Goal: Information Seeking & Learning: Check status

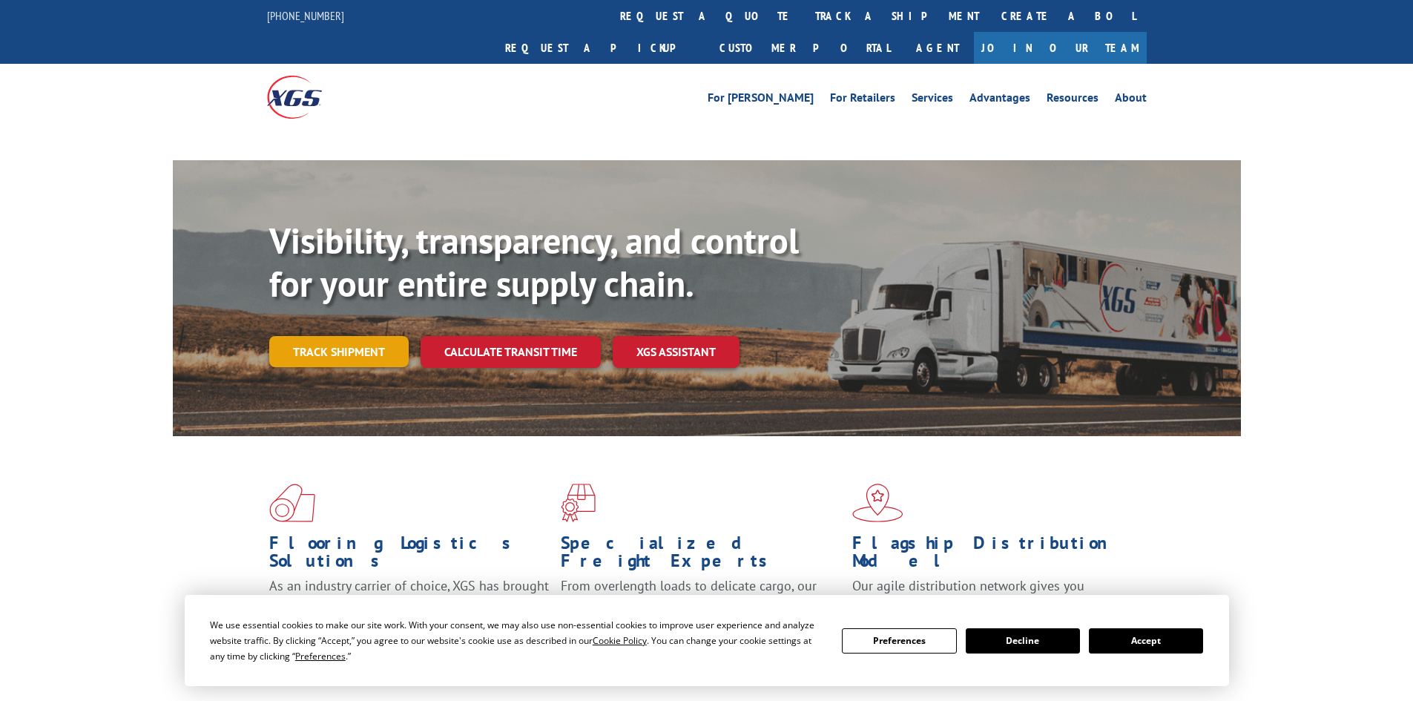
click at [307, 336] on link "Track shipment" at bounding box center [338, 351] width 139 height 31
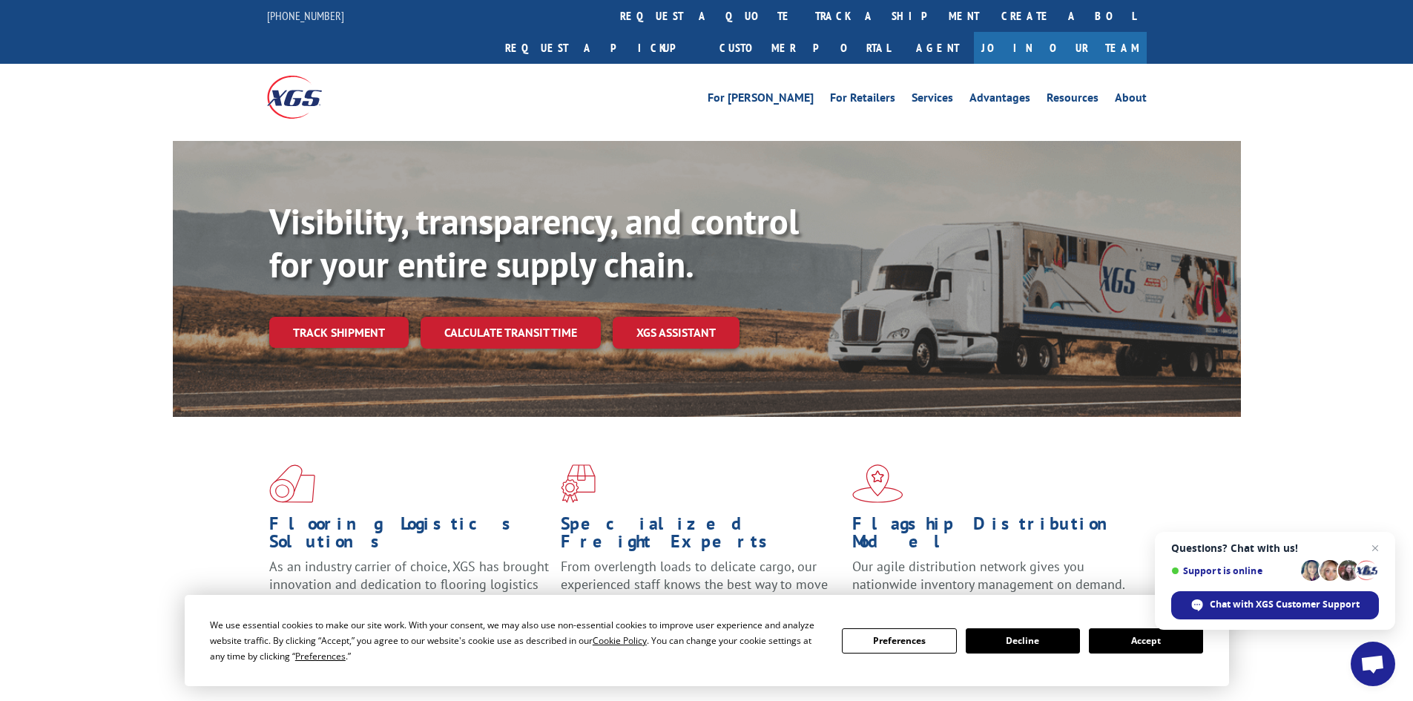
click at [1384, 543] on span "Questions? Chat with us! Support is online Chat with XGS Customer Support" at bounding box center [1275, 581] width 240 height 98
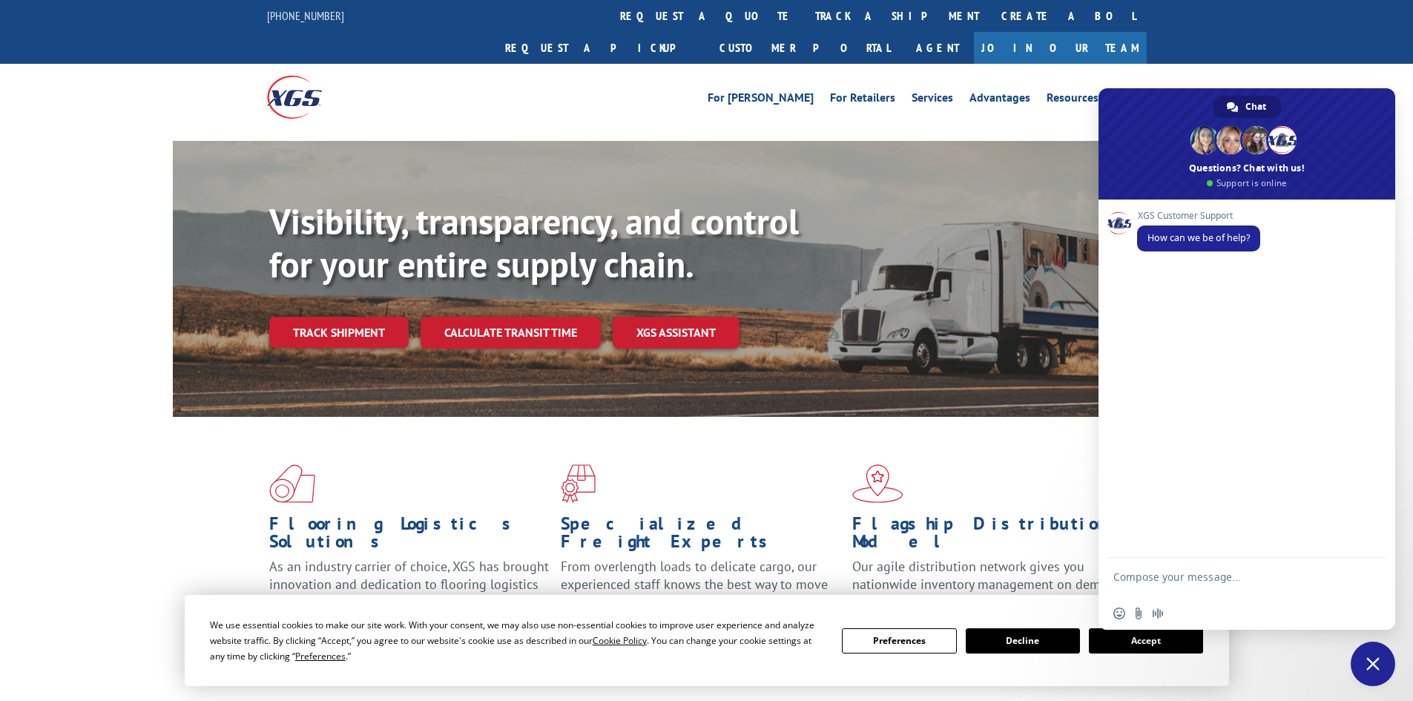
click at [1302, 64] on div "For [PERSON_NAME] For Retailers Services Advantages Resources About For [PERSON…" at bounding box center [706, 97] width 1413 height 66
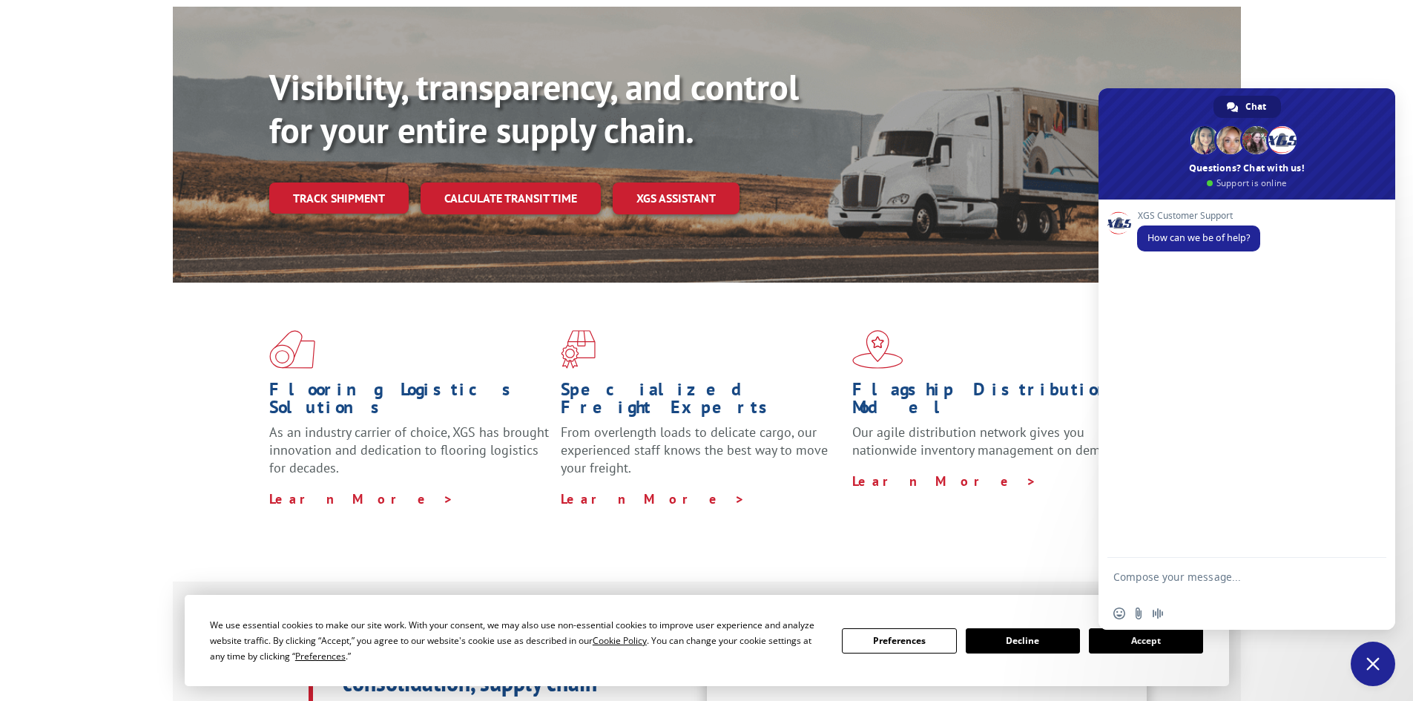
scroll to position [297, 0]
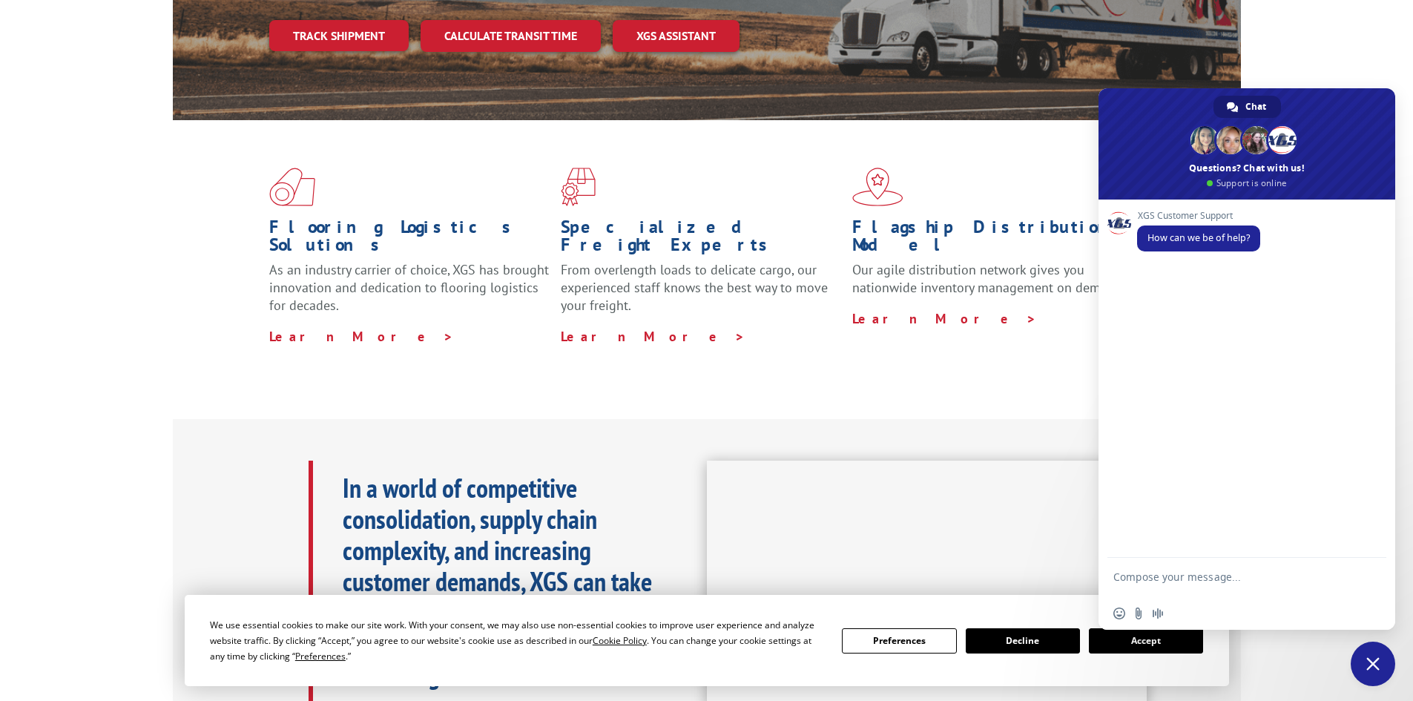
click at [1368, 664] on span "Close chat" at bounding box center [1372, 663] width 13 height 13
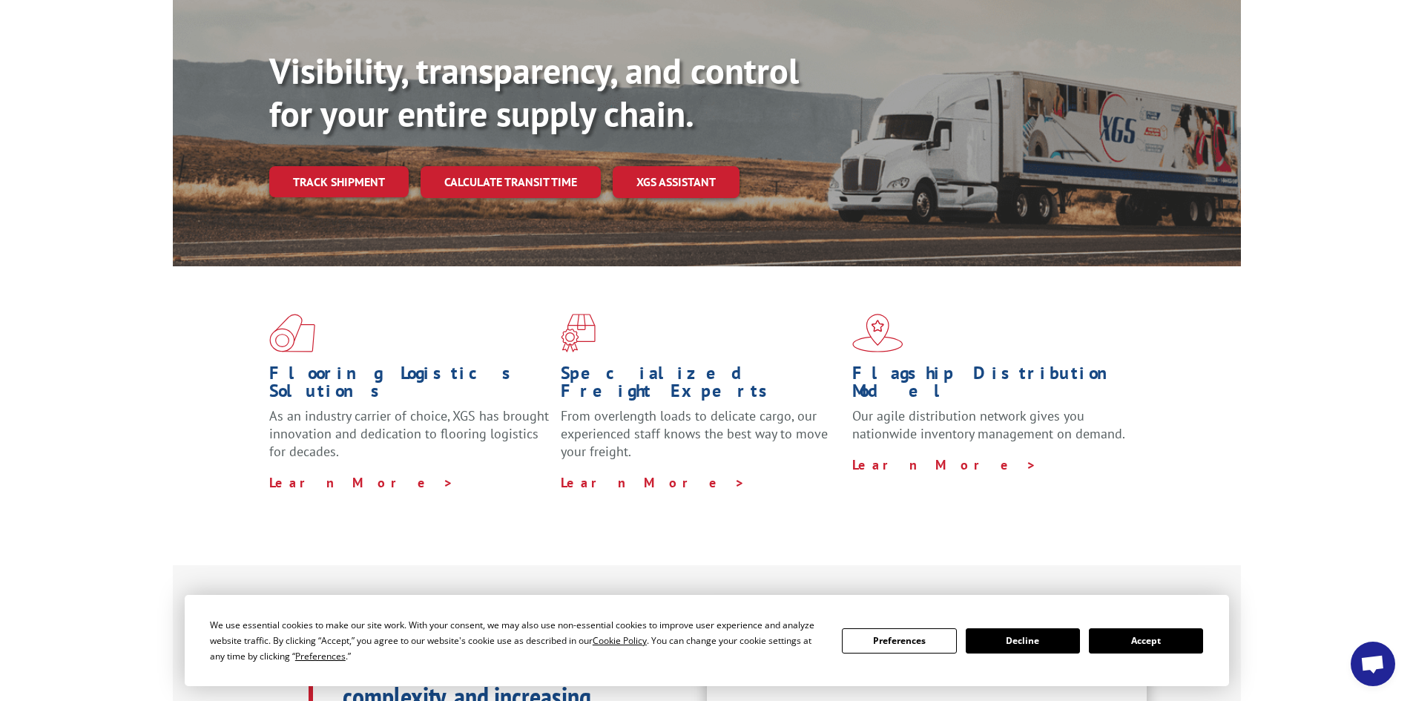
scroll to position [0, 0]
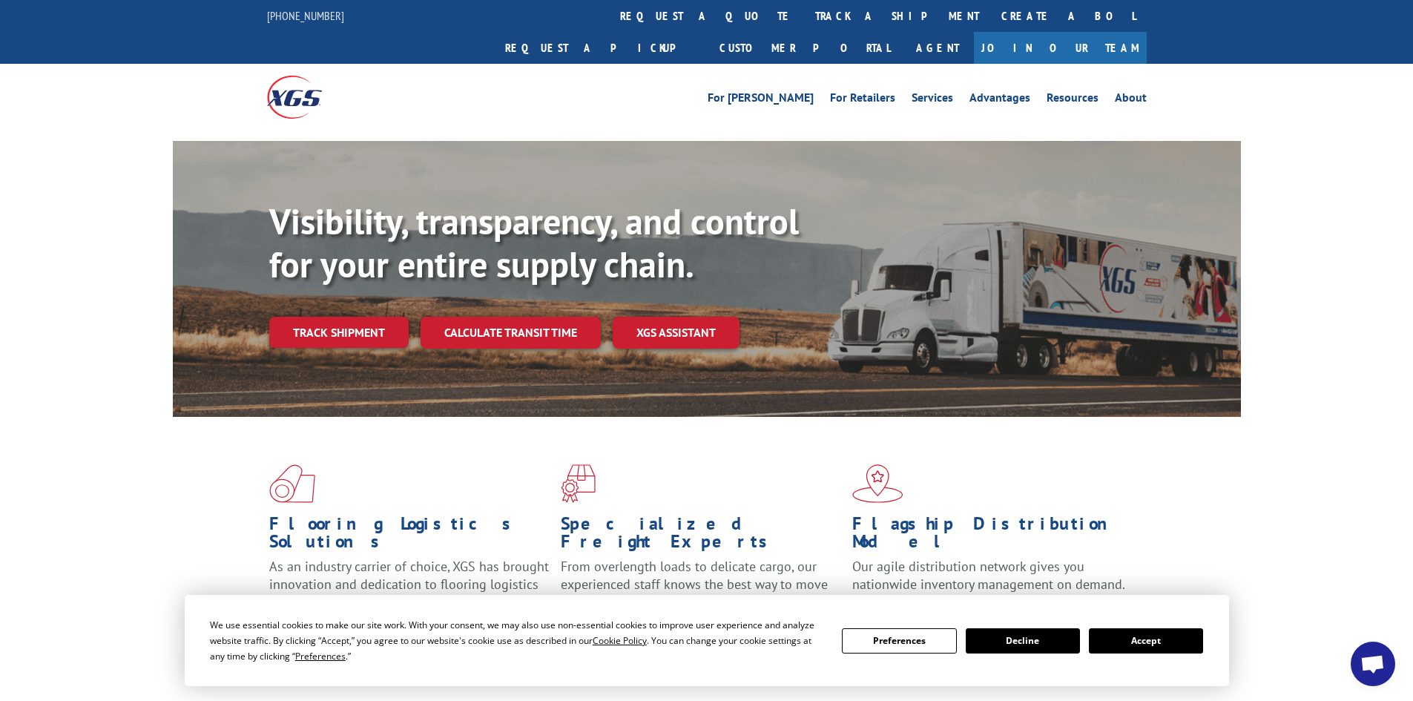
click at [352, 316] on div "Visibility, transparency, and control for your entire supply chain. Track shipm…" at bounding box center [755, 303] width 972 height 207
click at [352, 317] on link "Track shipment" at bounding box center [338, 332] width 139 height 31
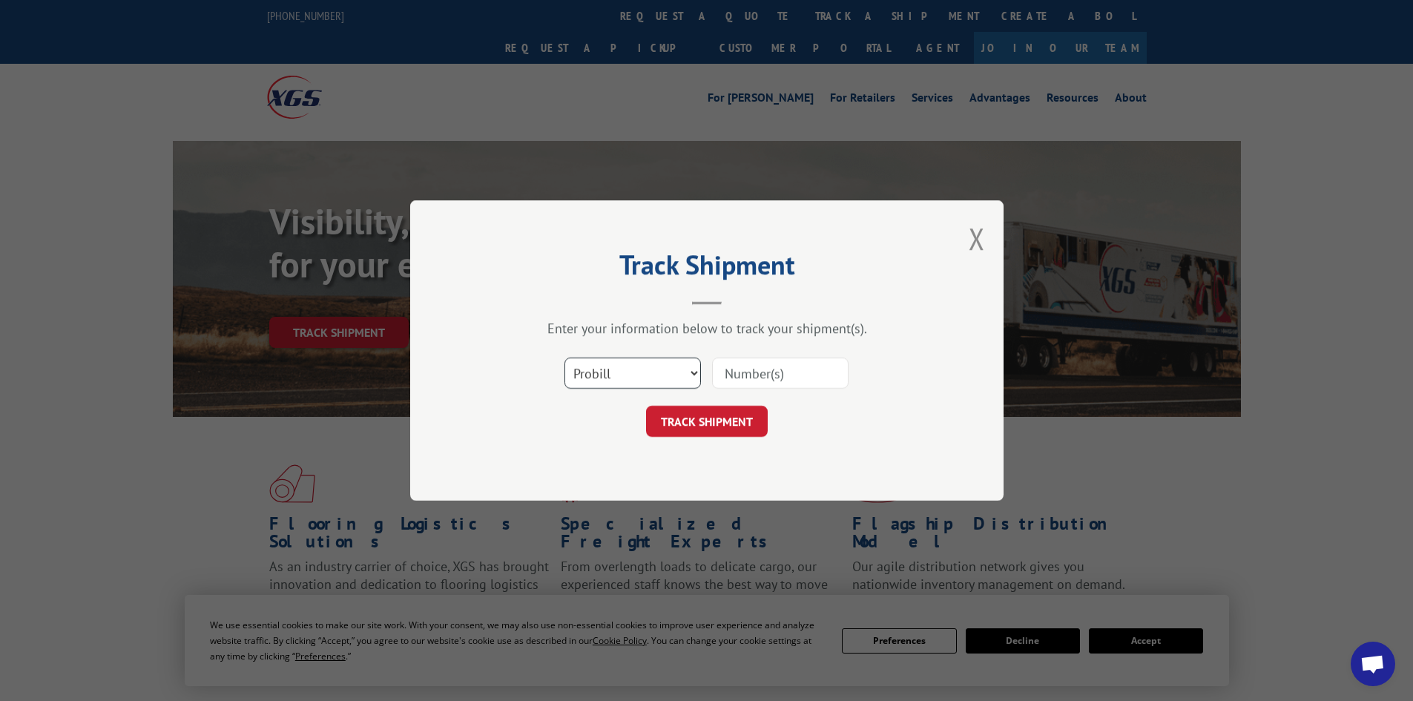
click at [660, 379] on select "Select category... Probill BOL PO" at bounding box center [632, 372] width 136 height 31
select select "po"
click at [564, 357] on select "Select category... Probill BOL PO" at bounding box center [632, 372] width 136 height 31
click at [748, 380] on input at bounding box center [780, 372] width 136 height 31
paste input "57513630"
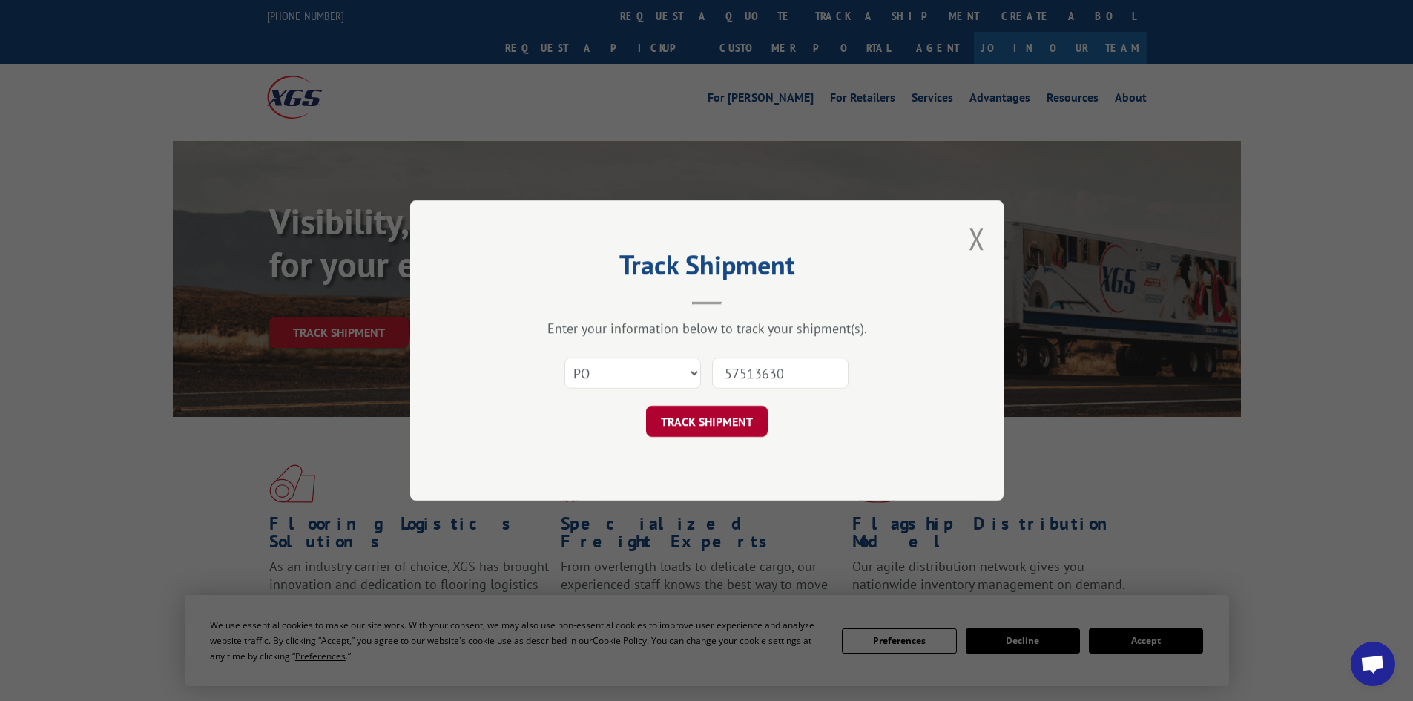
type input "57513630"
click at [730, 413] on button "TRACK SHIPMENT" at bounding box center [707, 421] width 122 height 31
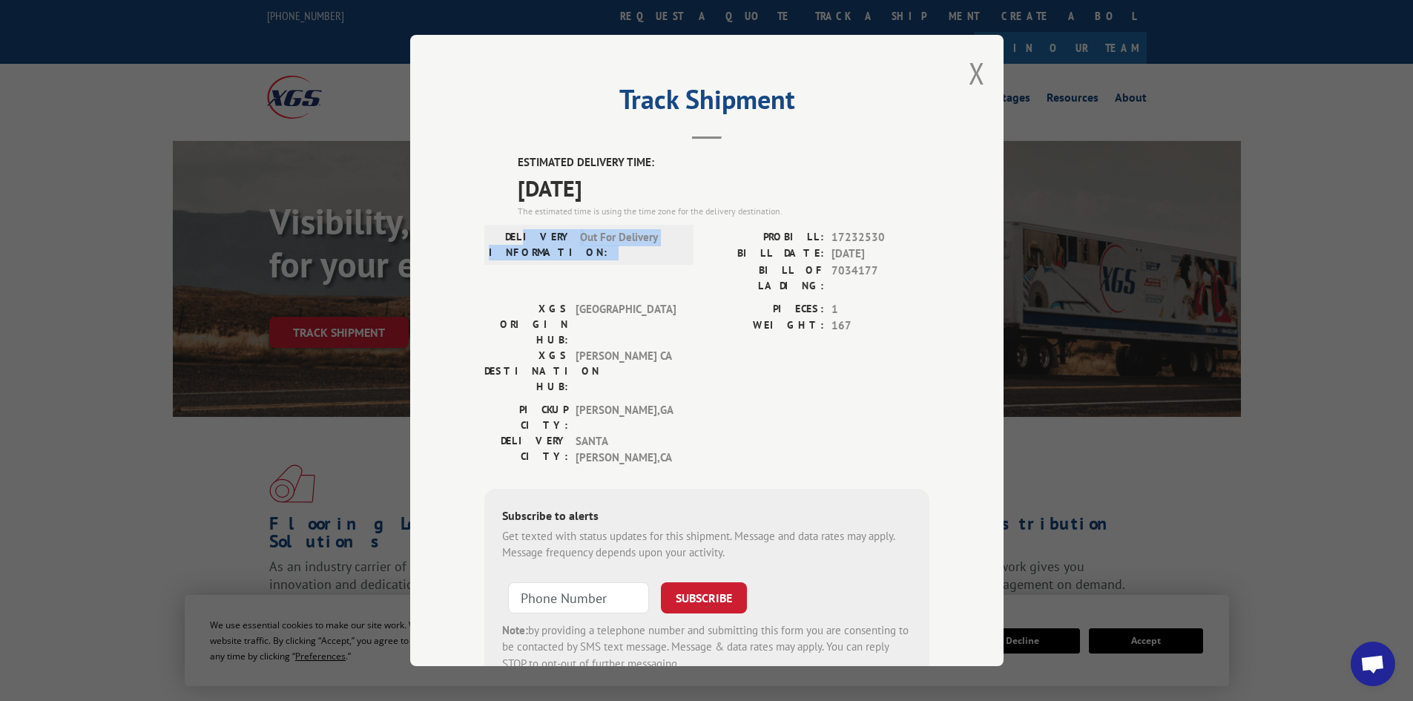
drag, startPoint x: 541, startPoint y: 233, endPoint x: 700, endPoint y: 234, distance: 159.5
click at [700, 234] on div "DELIVERY INFORMATION: Out For Delivery PROBILL: 17232530 BILL DATE: [DATE] BILL…" at bounding box center [706, 265] width 445 height 72
click at [669, 301] on span "[GEOGRAPHIC_DATA]" at bounding box center [625, 324] width 100 height 47
click at [977, 77] on button "Close modal" at bounding box center [977, 72] width 16 height 39
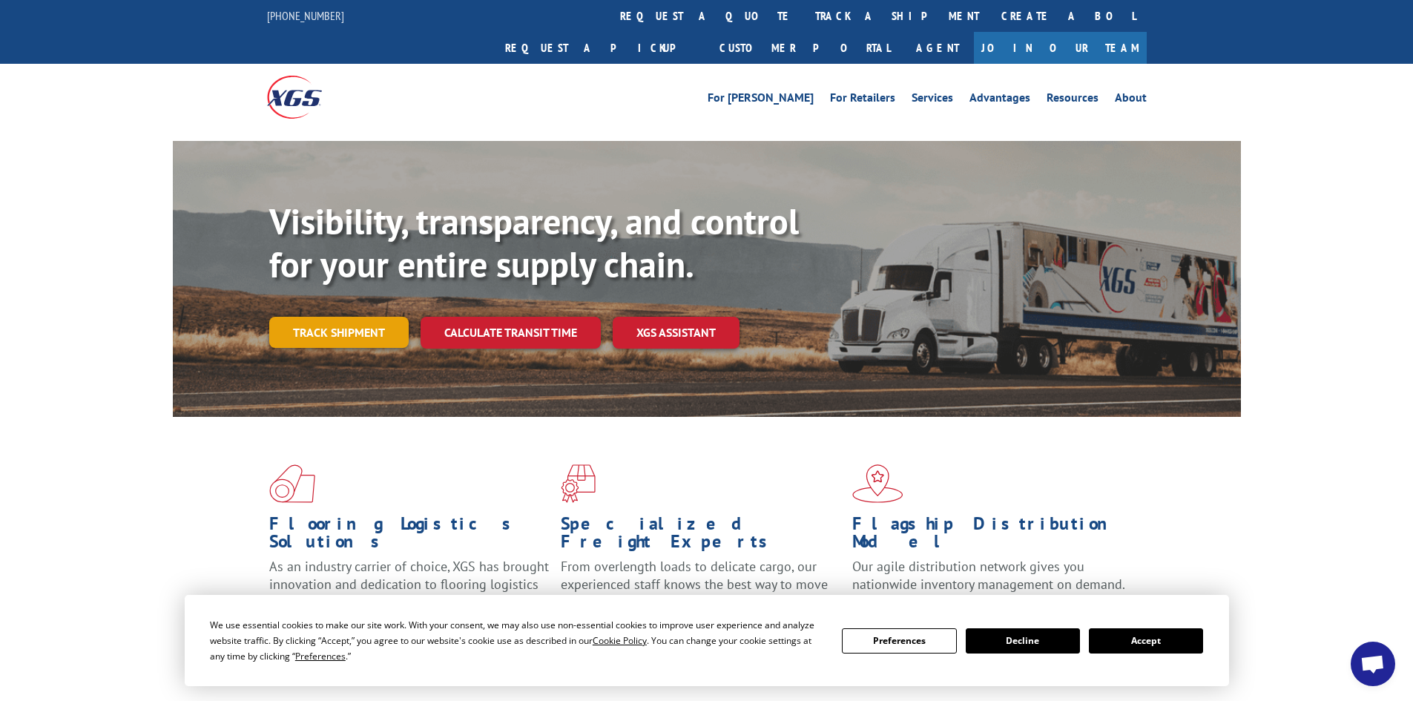
click at [319, 317] on link "Track shipment" at bounding box center [338, 332] width 139 height 31
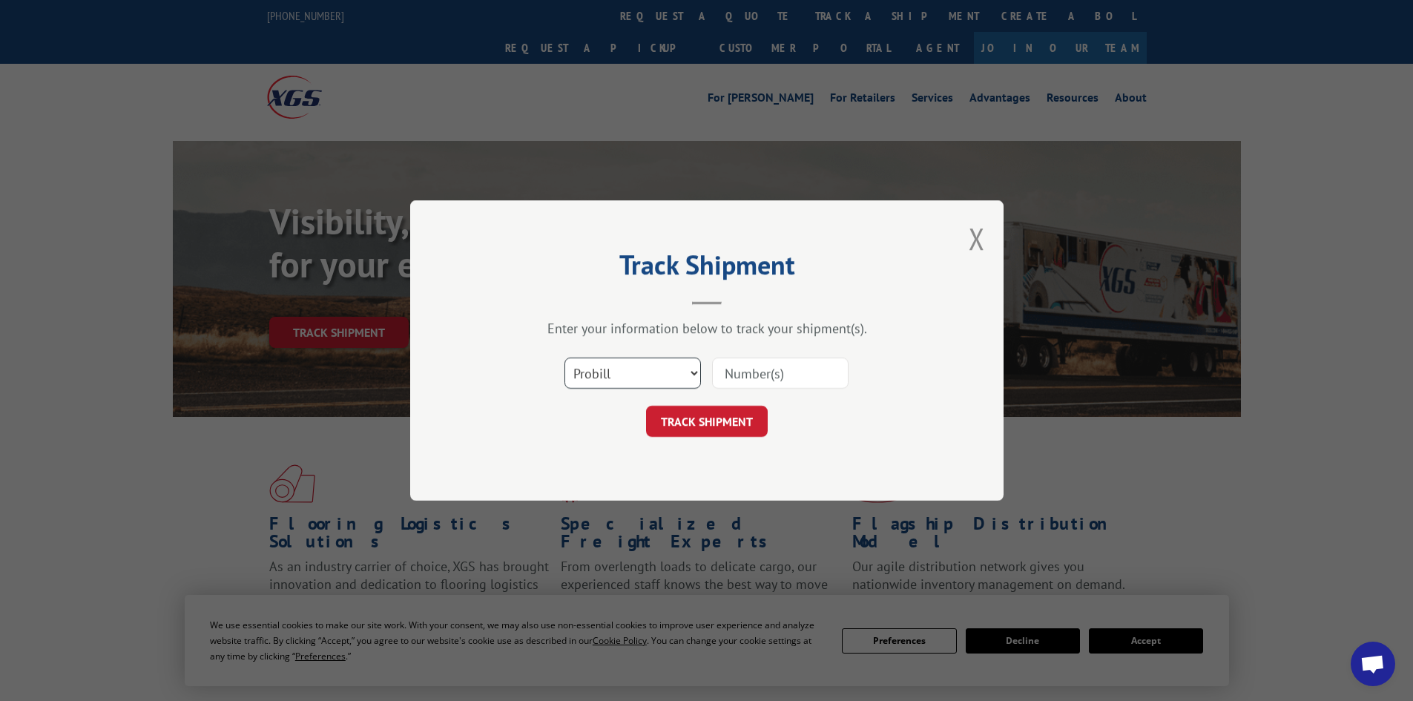
click at [610, 372] on select "Select category... Probill BOL PO" at bounding box center [632, 372] width 136 height 31
select select "bol"
click at [564, 357] on select "Select category... Probill BOL PO" at bounding box center [632, 372] width 136 height 31
click at [745, 375] on input at bounding box center [780, 372] width 136 height 31
paste input "57513630"
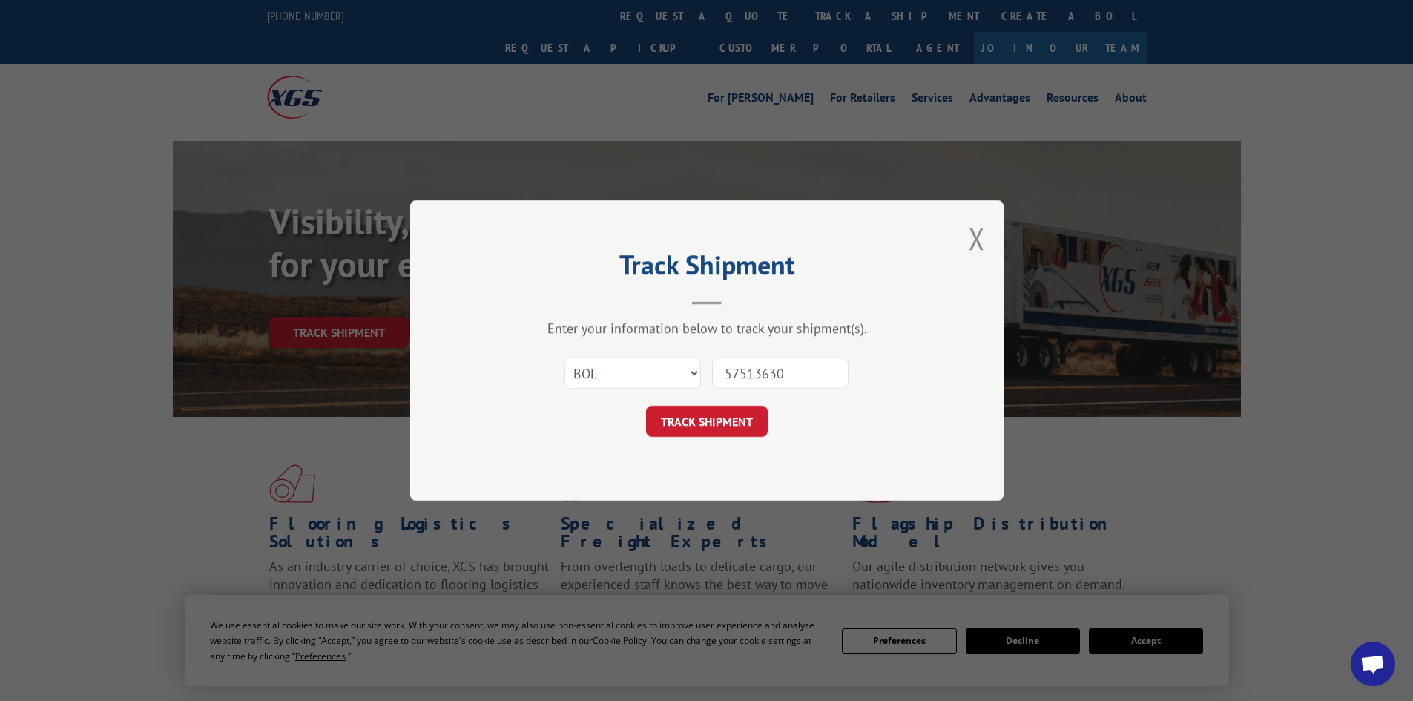
type input "57513630"
click at [670, 372] on select "Select category... Probill BOL PO" at bounding box center [632, 372] width 136 height 31
select select "po"
click at [564, 357] on select "Select category... Probill BOL PO" at bounding box center [632, 372] width 136 height 31
click at [732, 426] on button "TRACK SHIPMENT" at bounding box center [707, 421] width 122 height 31
